Goal: Task Accomplishment & Management: Complete application form

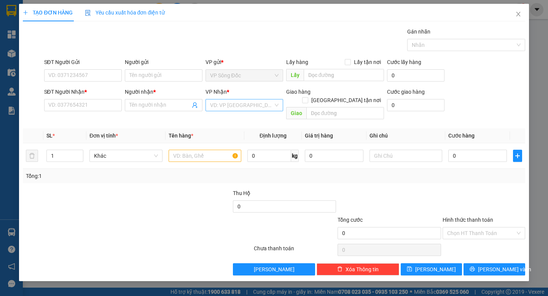
click at [225, 100] on input "search" at bounding box center [241, 104] width 63 height 11
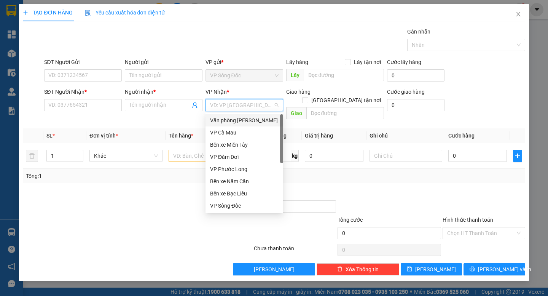
click at [239, 119] on div "Văn phòng [PERSON_NAME]" at bounding box center [244, 120] width 69 height 8
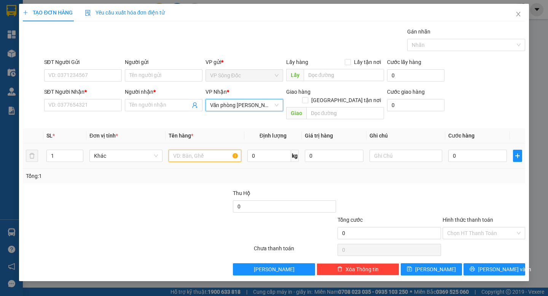
click at [193, 150] on input "text" at bounding box center [205, 156] width 73 height 12
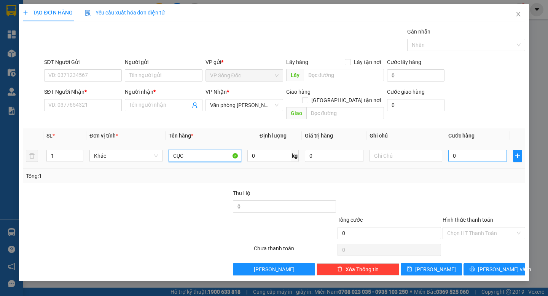
type input "CỤC"
click at [464, 151] on input "0" at bounding box center [478, 156] width 59 height 12
type input "3"
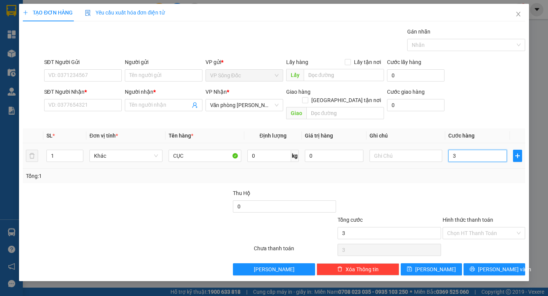
type input "30"
type input "30.000"
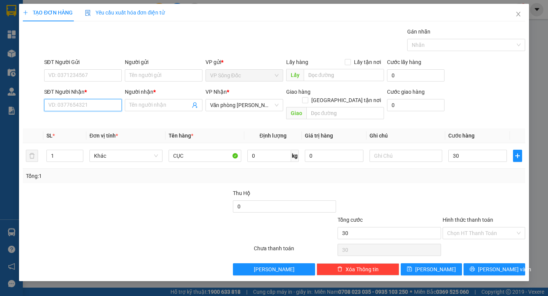
type input "30.000"
click at [98, 106] on input "SĐT Người Nhận *" at bounding box center [83, 105] width 78 height 12
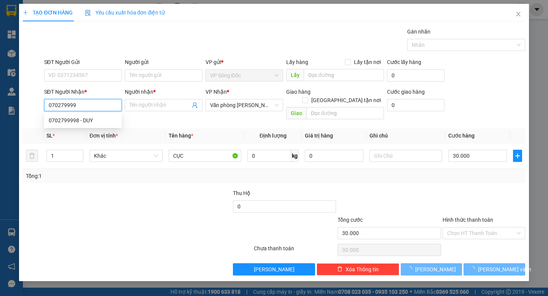
type input "0702799998"
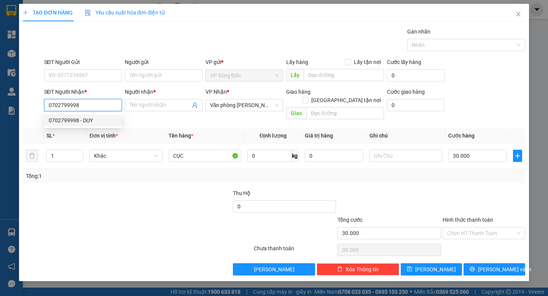
click at [88, 118] on div "0702799998 - DUY" at bounding box center [83, 120] width 69 height 8
type input "DUY"
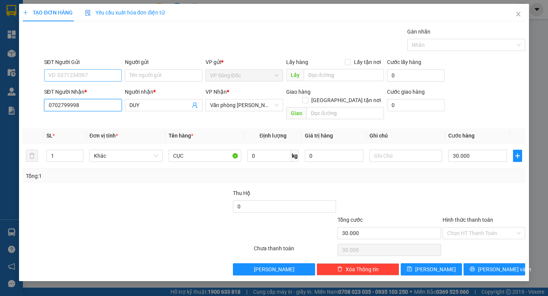
type input "0702799998"
click at [86, 80] on input "SĐT Người Gửi" at bounding box center [83, 75] width 78 height 12
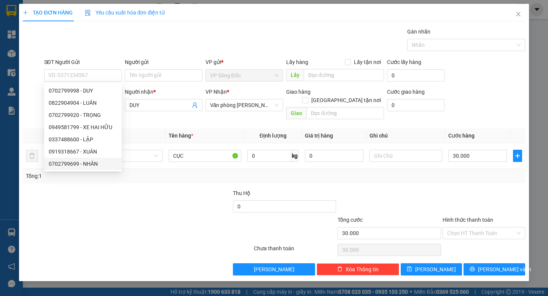
click at [154, 229] on div at bounding box center [95, 229] width 147 height 27
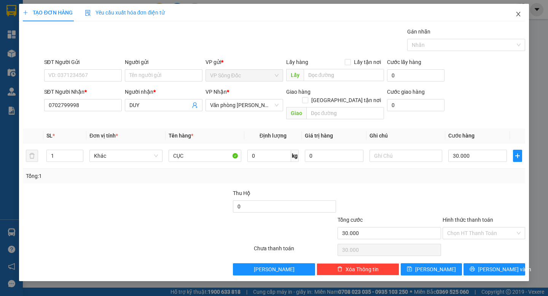
click at [516, 12] on icon "close" at bounding box center [519, 14] width 6 height 6
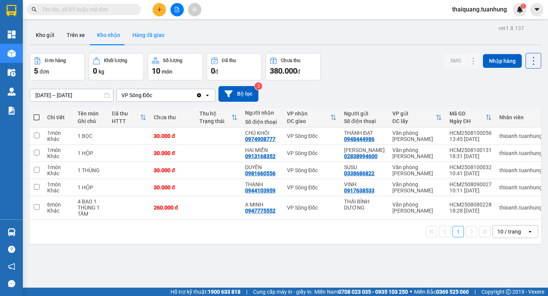
click at [143, 38] on button "Hàng đã giao" at bounding box center [148, 35] width 44 height 18
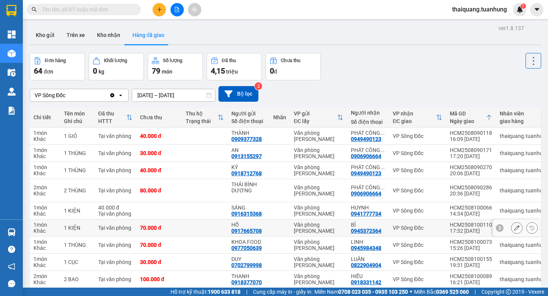
scroll to position [52, 0]
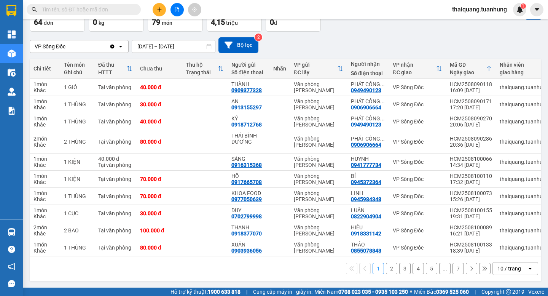
click at [389, 272] on button "2" at bounding box center [391, 268] width 11 height 11
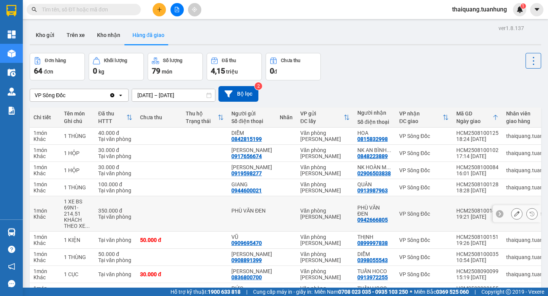
scroll to position [70, 0]
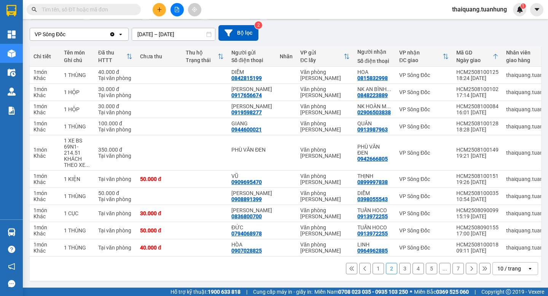
click at [400, 269] on button "3" at bounding box center [405, 268] width 11 height 11
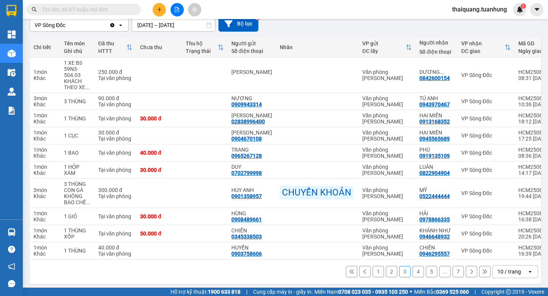
click at [414, 277] on button "4" at bounding box center [418, 271] width 11 height 11
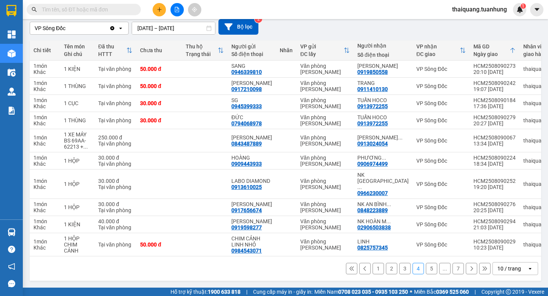
click at [429, 272] on button "5" at bounding box center [431, 268] width 11 height 11
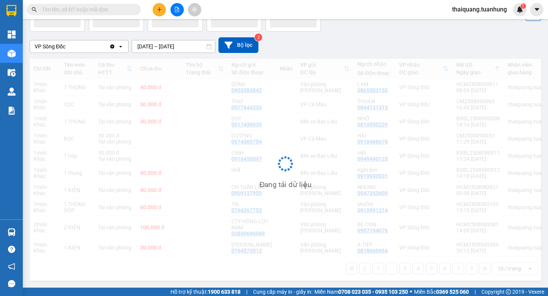
scroll to position [52, 0]
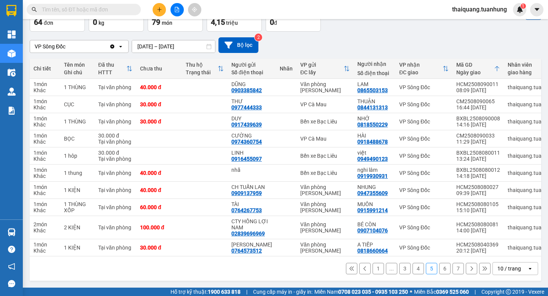
click at [440, 268] on button "6" at bounding box center [445, 268] width 11 height 11
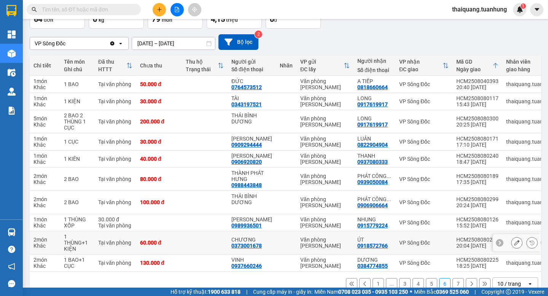
scroll to position [76, 0]
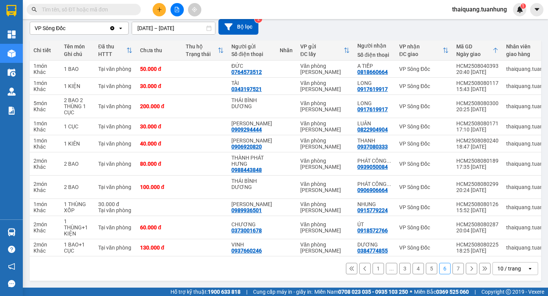
click at [453, 267] on button "7" at bounding box center [458, 268] width 11 height 11
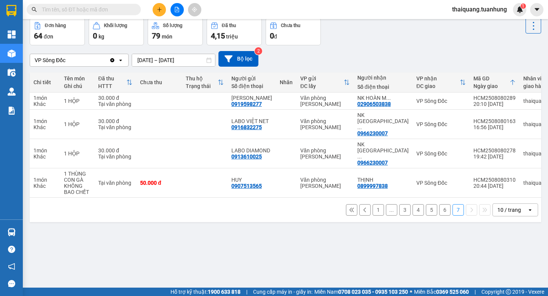
click at [440, 207] on button "6" at bounding box center [445, 209] width 11 height 11
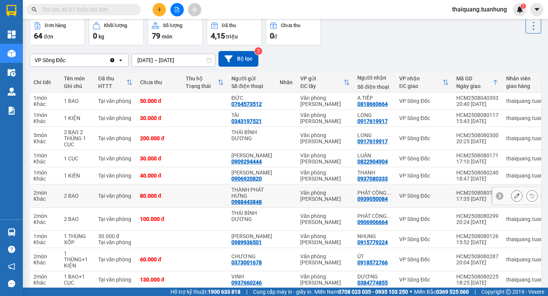
scroll to position [76, 0]
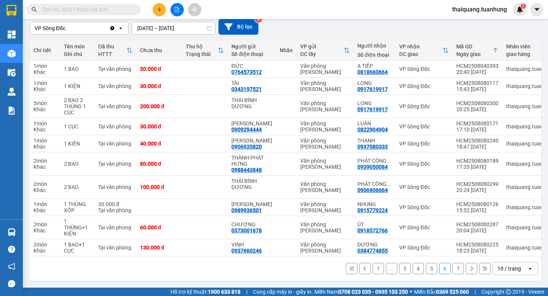
click at [426, 267] on button "5" at bounding box center [431, 268] width 11 height 11
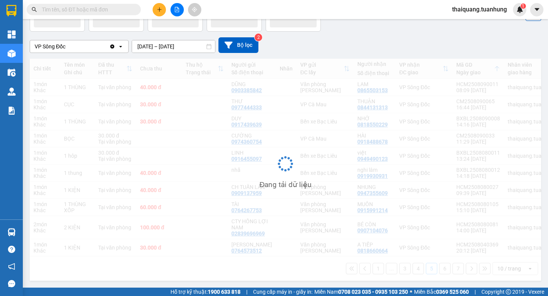
scroll to position [52, 0]
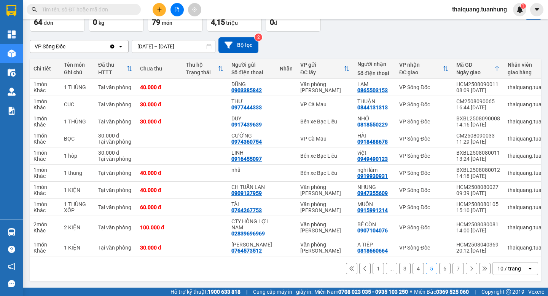
click at [415, 270] on button "4" at bounding box center [418, 268] width 11 height 11
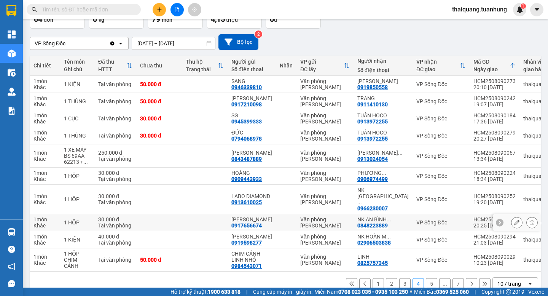
scroll to position [70, 0]
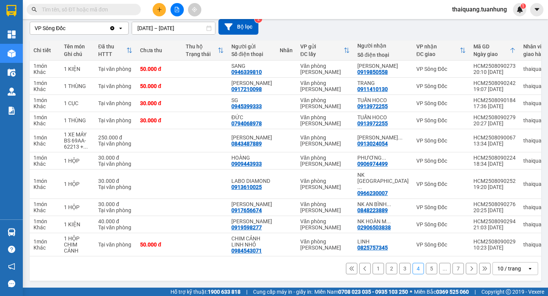
click at [483, 269] on icon at bounding box center [485, 268] width 5 height 5
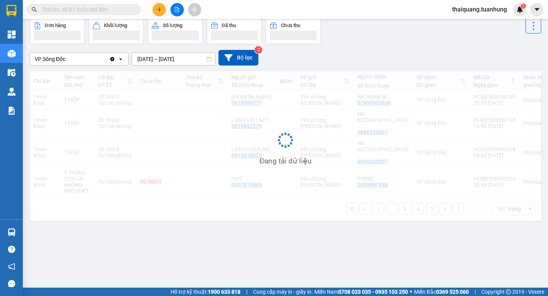
scroll to position [35, 0]
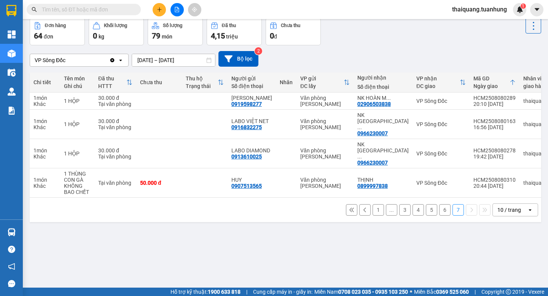
click at [502, 207] on div "10 / trang" at bounding box center [510, 210] width 24 height 8
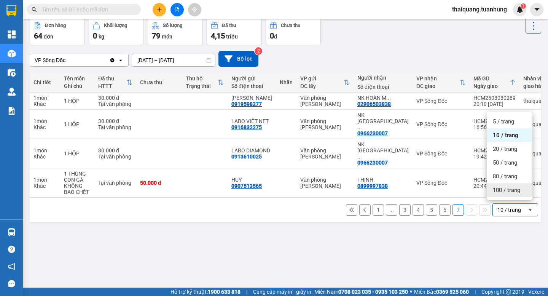
click at [497, 190] on span "100 / trang" at bounding box center [506, 190] width 27 height 8
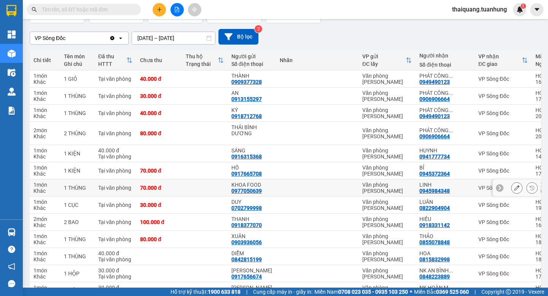
scroll to position [0, 0]
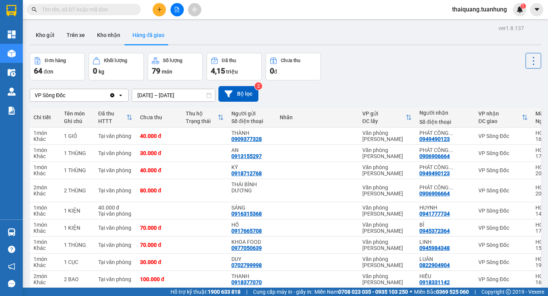
click at [150, 35] on button "Hàng đã giao" at bounding box center [148, 35] width 44 height 18
click at [153, 95] on input "[DATE] – [DATE]" at bounding box center [173, 95] width 83 height 12
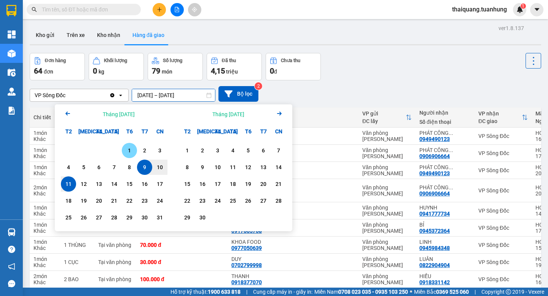
click at [131, 150] on div "1" at bounding box center [129, 150] width 11 height 9
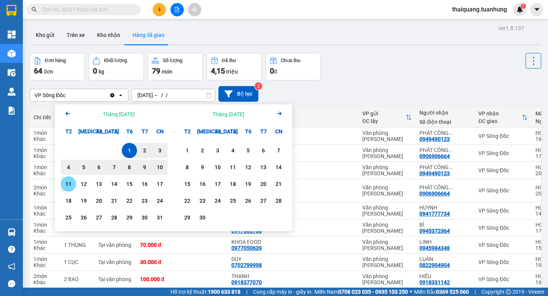
click at [69, 184] on div "11" at bounding box center [68, 183] width 11 height 9
type input "[DATE] – [DATE]"
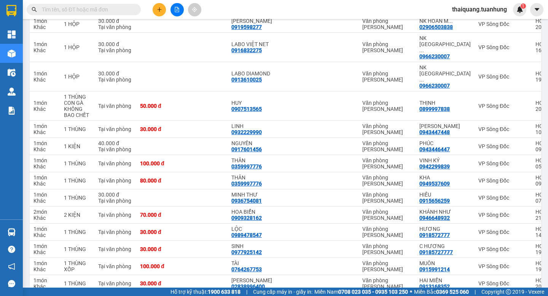
scroll to position [1402, 0]
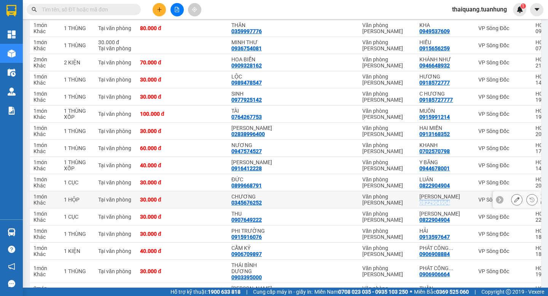
drag, startPoint x: 412, startPoint y: 208, endPoint x: 443, endPoint y: 212, distance: 30.3
click at [443, 208] on td "[PERSON_NAME] 0822904904" at bounding box center [445, 199] width 59 height 17
copy div "0822904904"
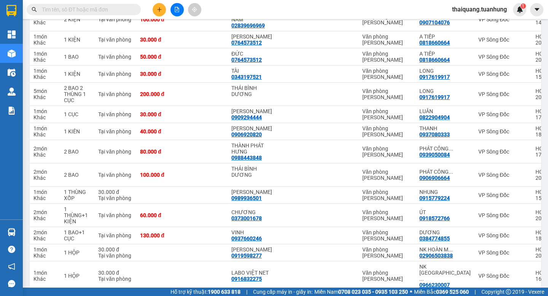
scroll to position [564, 0]
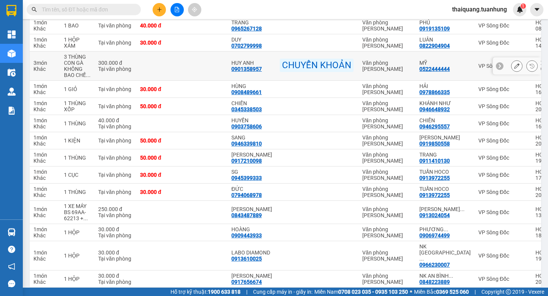
click at [156, 9] on button at bounding box center [159, 9] width 13 height 13
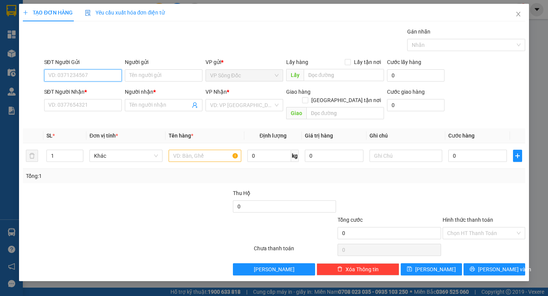
click at [97, 77] on input "SĐT Người Gửi" at bounding box center [83, 75] width 78 height 12
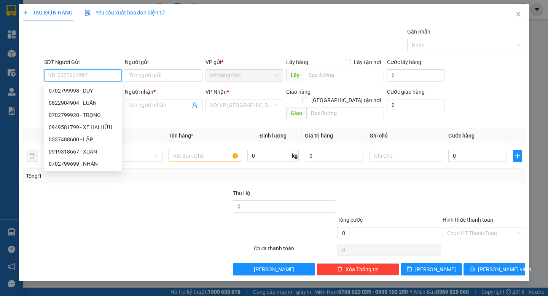
paste input "0822904904"
type input "0822904904"
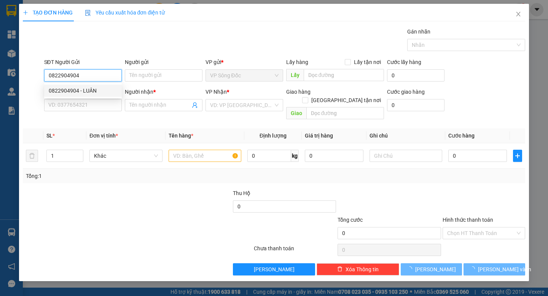
click at [86, 91] on div "0822904904 - LUÂN" at bounding box center [83, 90] width 69 height 8
type input "LUÂN"
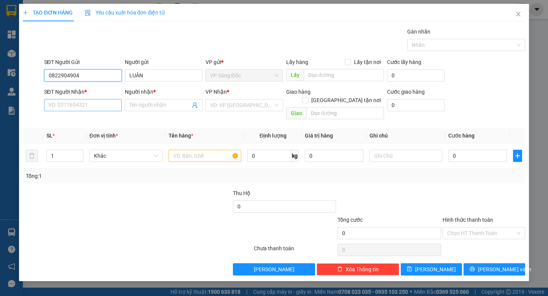
type input "0822904904"
click at [85, 103] on input "SĐT Người Nhận *" at bounding box center [83, 105] width 78 height 12
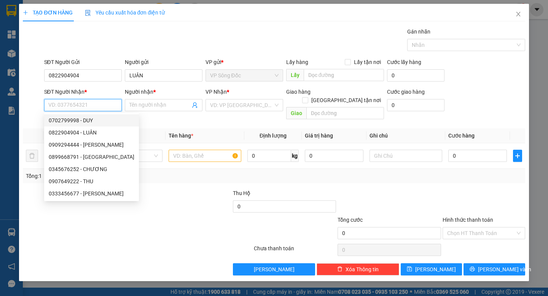
click at [88, 120] on div "0702799998 - DUY" at bounding box center [92, 120] width 86 height 8
type input "0702799998"
type input "DUY"
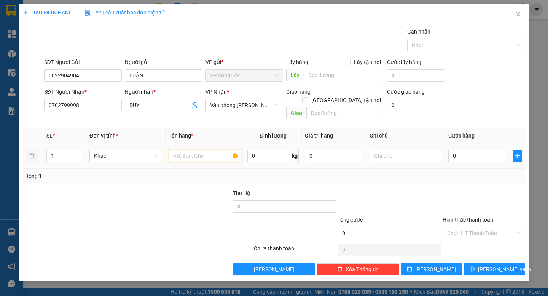
click at [190, 150] on input "text" at bounding box center [205, 156] width 73 height 12
type input "CỤC"
click at [467, 148] on div "0" at bounding box center [478, 155] width 59 height 15
click at [465, 150] on input "0" at bounding box center [478, 156] width 59 height 12
type input "3"
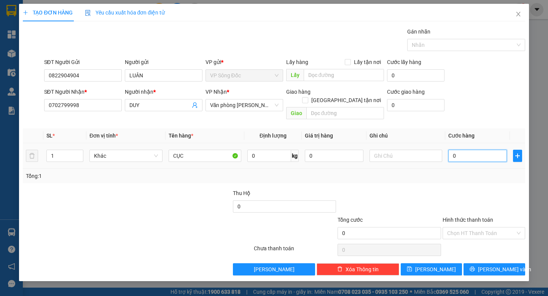
type input "3"
type input "30"
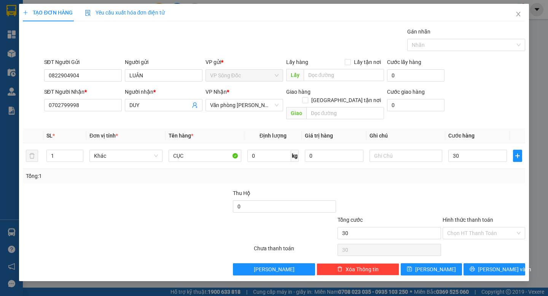
type input "30.000"
click at [447, 189] on div at bounding box center [484, 202] width 84 height 27
click at [478, 263] on button "[PERSON_NAME] và In" at bounding box center [494, 269] width 61 height 12
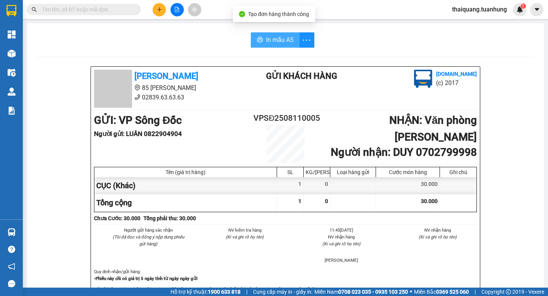
click at [278, 38] on span "In mẫu A5" at bounding box center [279, 40] width 27 height 10
